Goal: Book appointment/travel/reservation

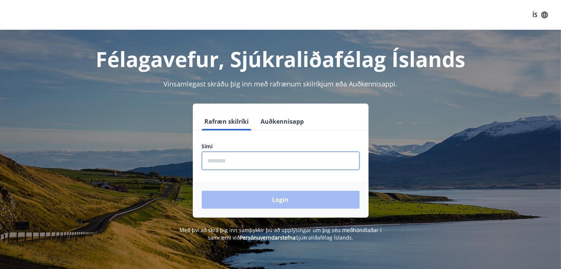
click at [234, 162] on input "phone" at bounding box center [281, 160] width 158 height 18
type input "********"
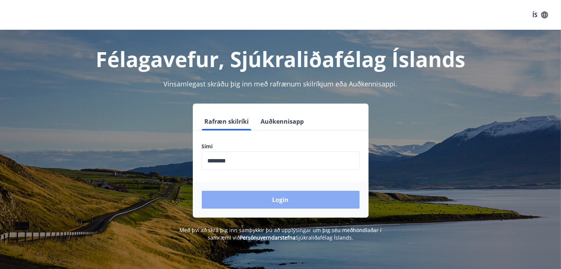
click at [277, 200] on button "Login" at bounding box center [281, 200] width 158 height 18
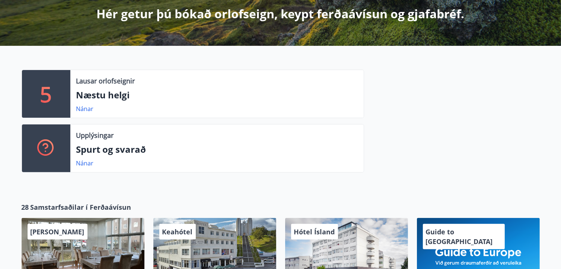
scroll to position [168, 0]
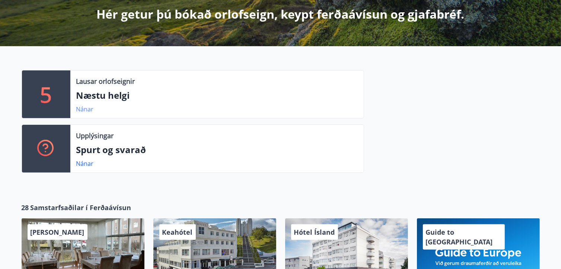
click at [85, 108] on link "Nánar" at bounding box center [84, 109] width 17 height 8
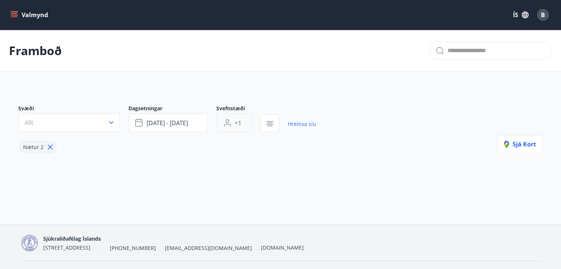
type input "*"
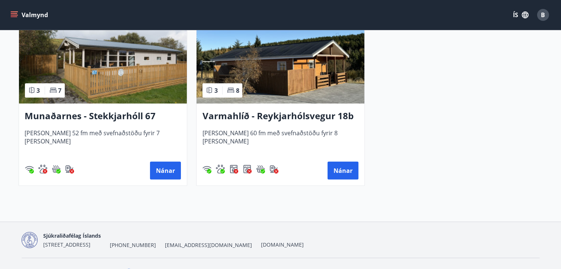
scroll to position [412, 0]
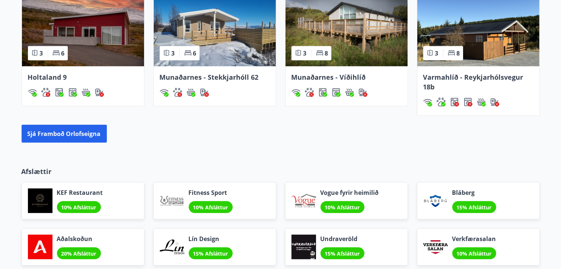
scroll to position [558, 0]
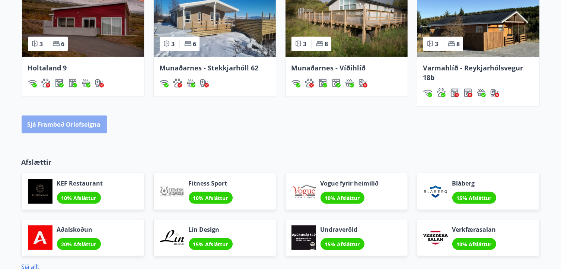
click at [77, 121] on button "Sjá framboð orlofseigna" at bounding box center [64, 124] width 85 height 18
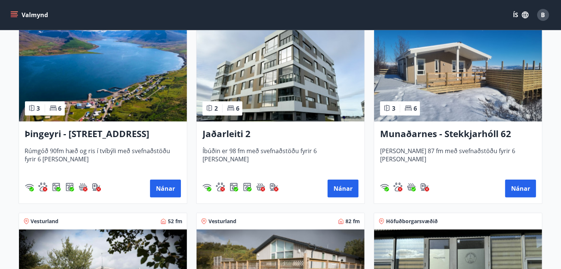
scroll to position [186, 0]
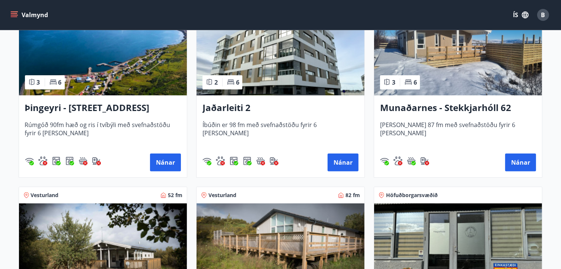
click at [229, 105] on h3 "Jaðarleiti 2" at bounding box center [280, 107] width 156 height 13
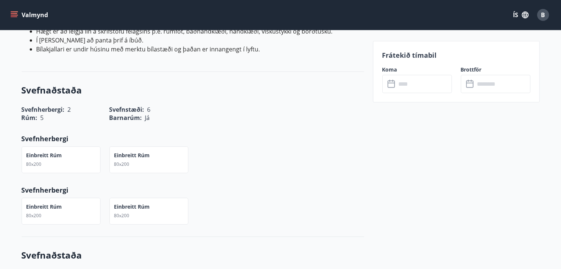
scroll to position [409, 0]
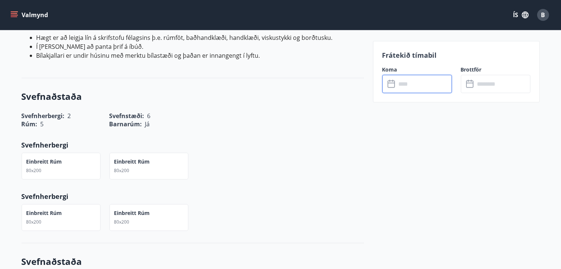
click at [406, 86] on input "text" at bounding box center [423, 84] width 55 height 18
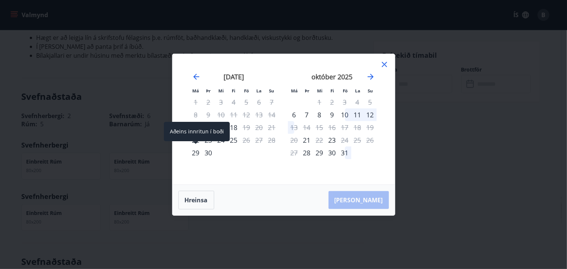
click at [195, 153] on div "29" at bounding box center [195, 152] width 13 height 13
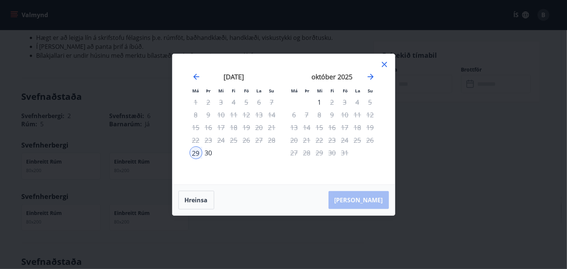
click at [386, 67] on icon at bounding box center [384, 64] width 9 height 9
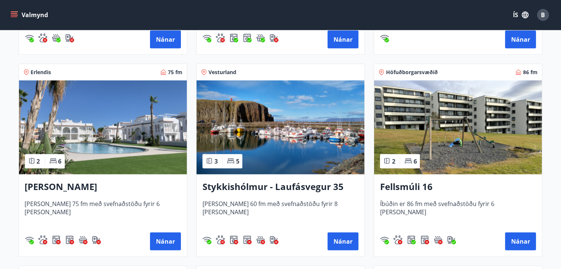
scroll to position [521, 0]
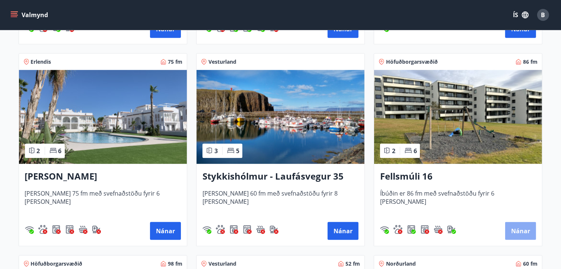
click at [523, 233] on button "Nánar" at bounding box center [520, 231] width 31 height 18
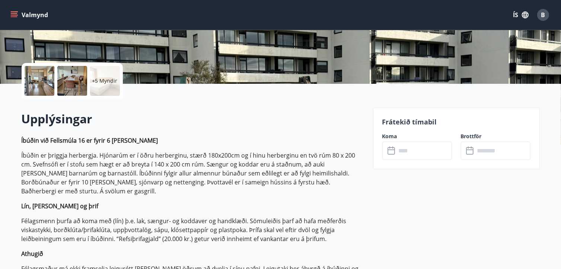
scroll to position [149, 0]
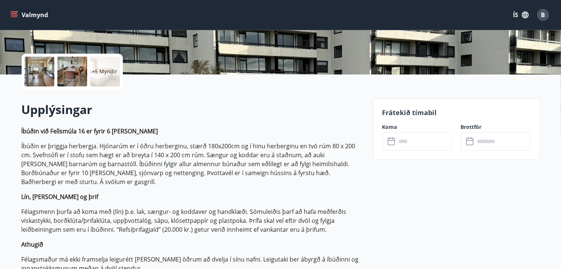
click at [401, 143] on input "text" at bounding box center [423, 141] width 55 height 18
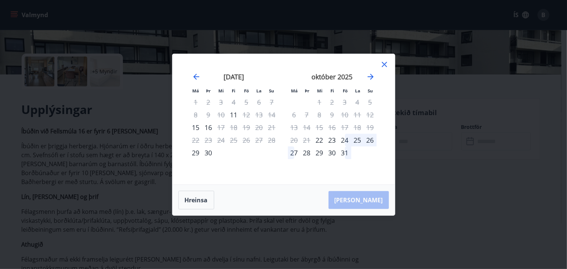
click at [384, 65] on icon at bounding box center [384, 64] width 5 height 5
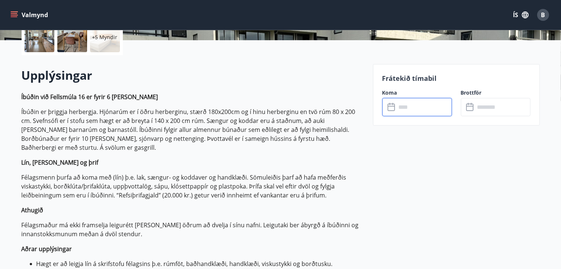
scroll to position [186, 0]
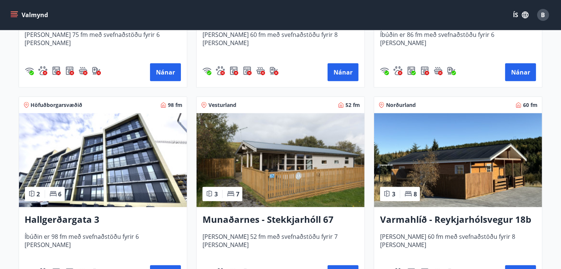
scroll to position [707, 0]
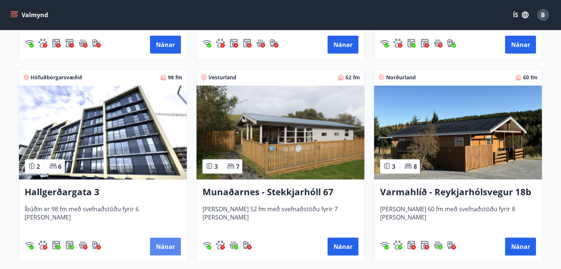
click at [169, 245] on button "Nánar" at bounding box center [165, 246] width 31 height 18
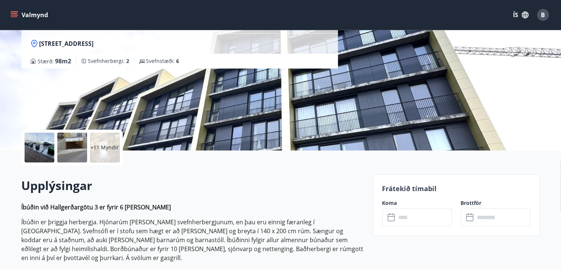
scroll to position [149, 0]
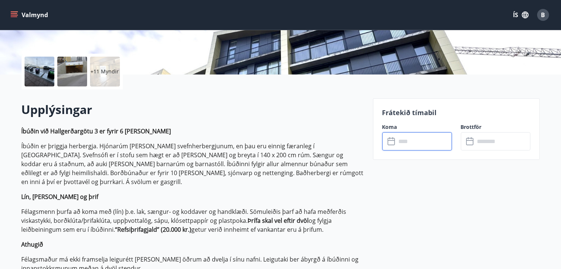
click at [401, 145] on input "text" at bounding box center [423, 141] width 55 height 18
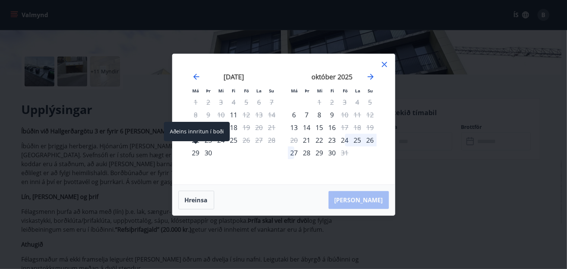
click at [196, 154] on div "29" at bounding box center [195, 152] width 13 height 13
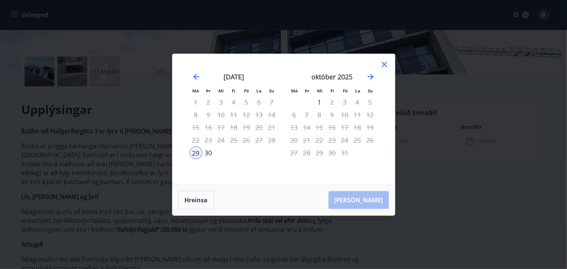
click at [383, 65] on icon at bounding box center [384, 64] width 9 height 9
